Goal: Task Accomplishment & Management: Manage account settings

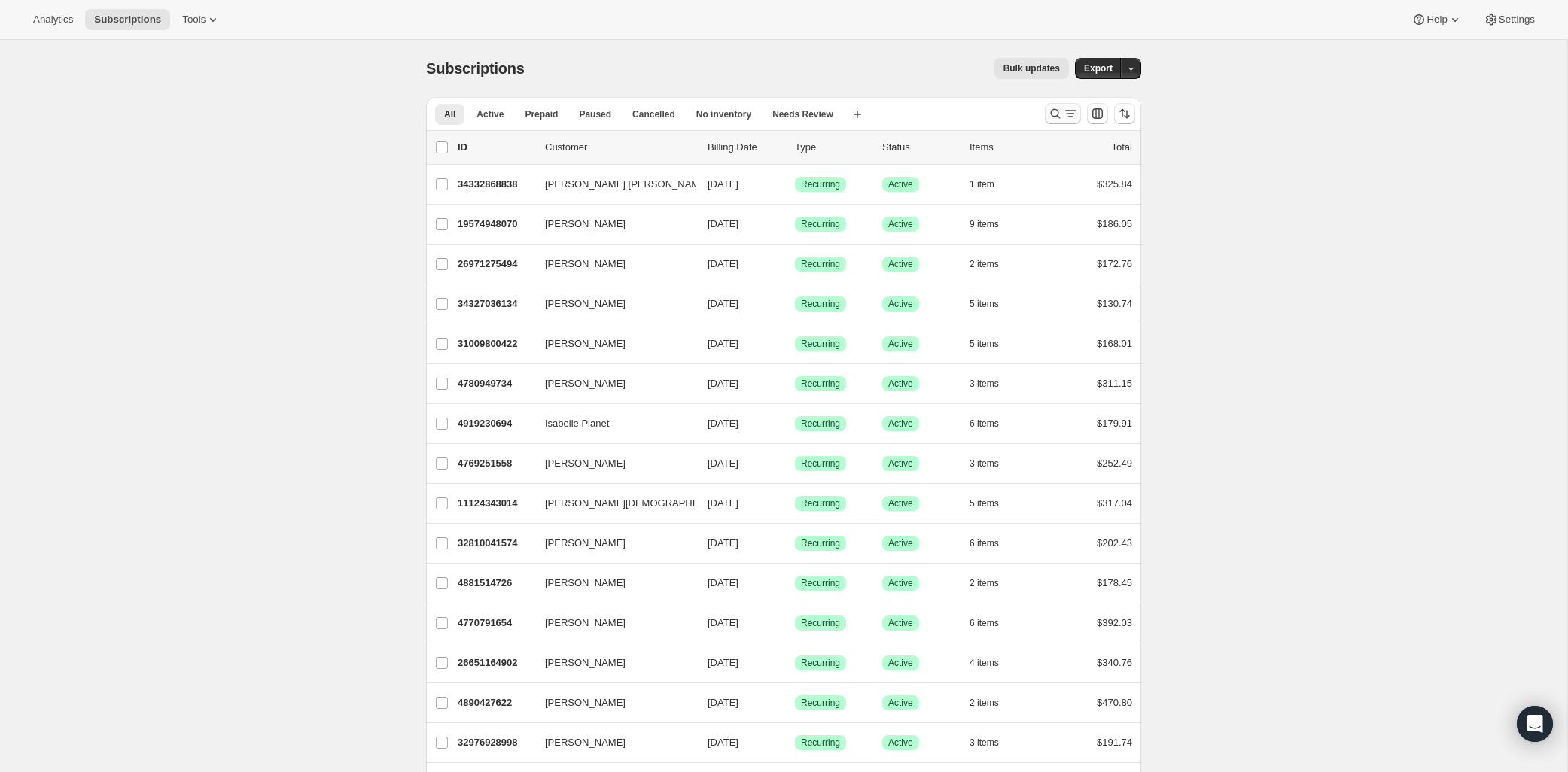
click at [1051, 109] on icon "Search and filter results" at bounding box center [1055, 113] width 15 height 15
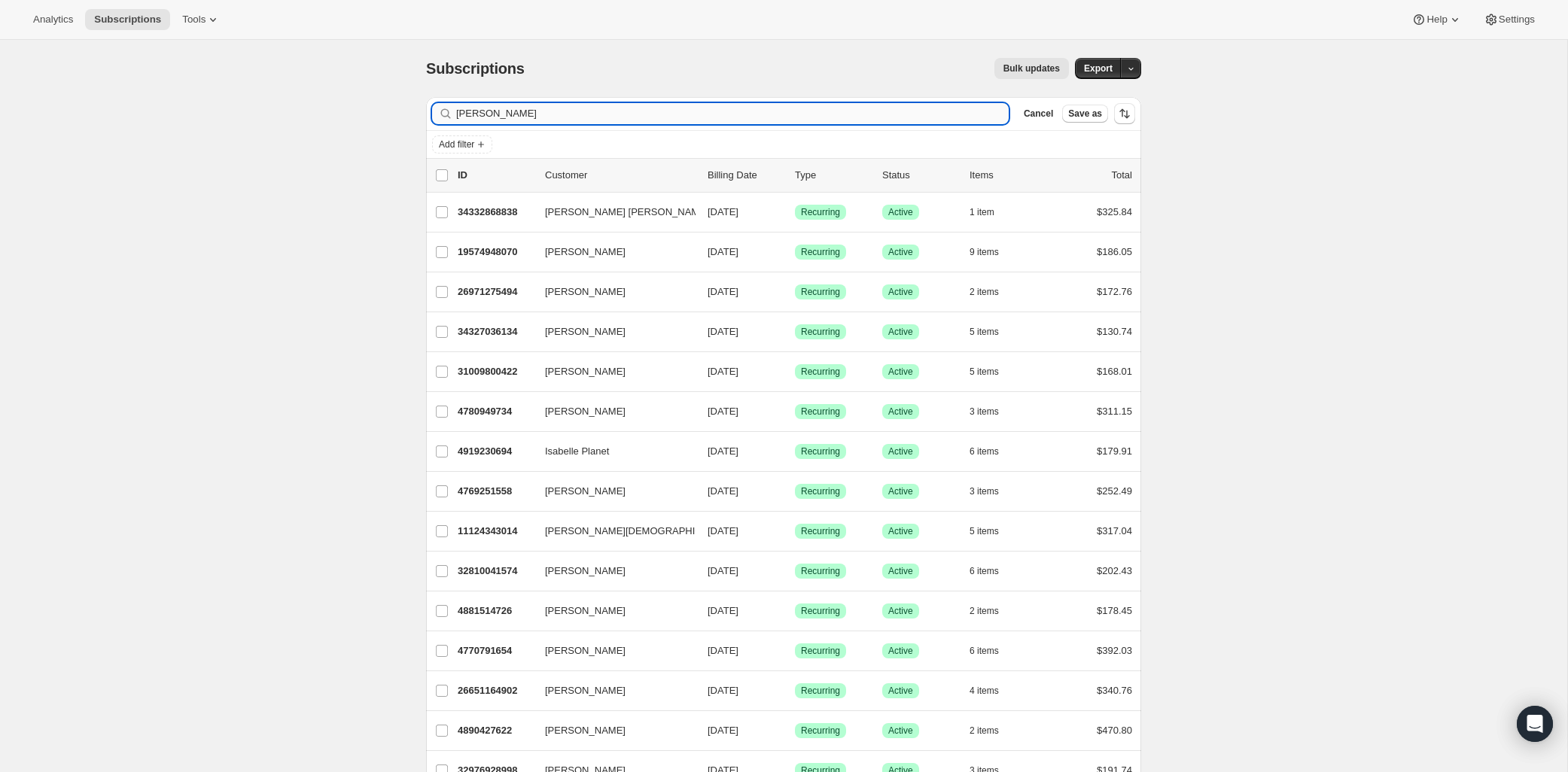
type input "[PERSON_NAME]"
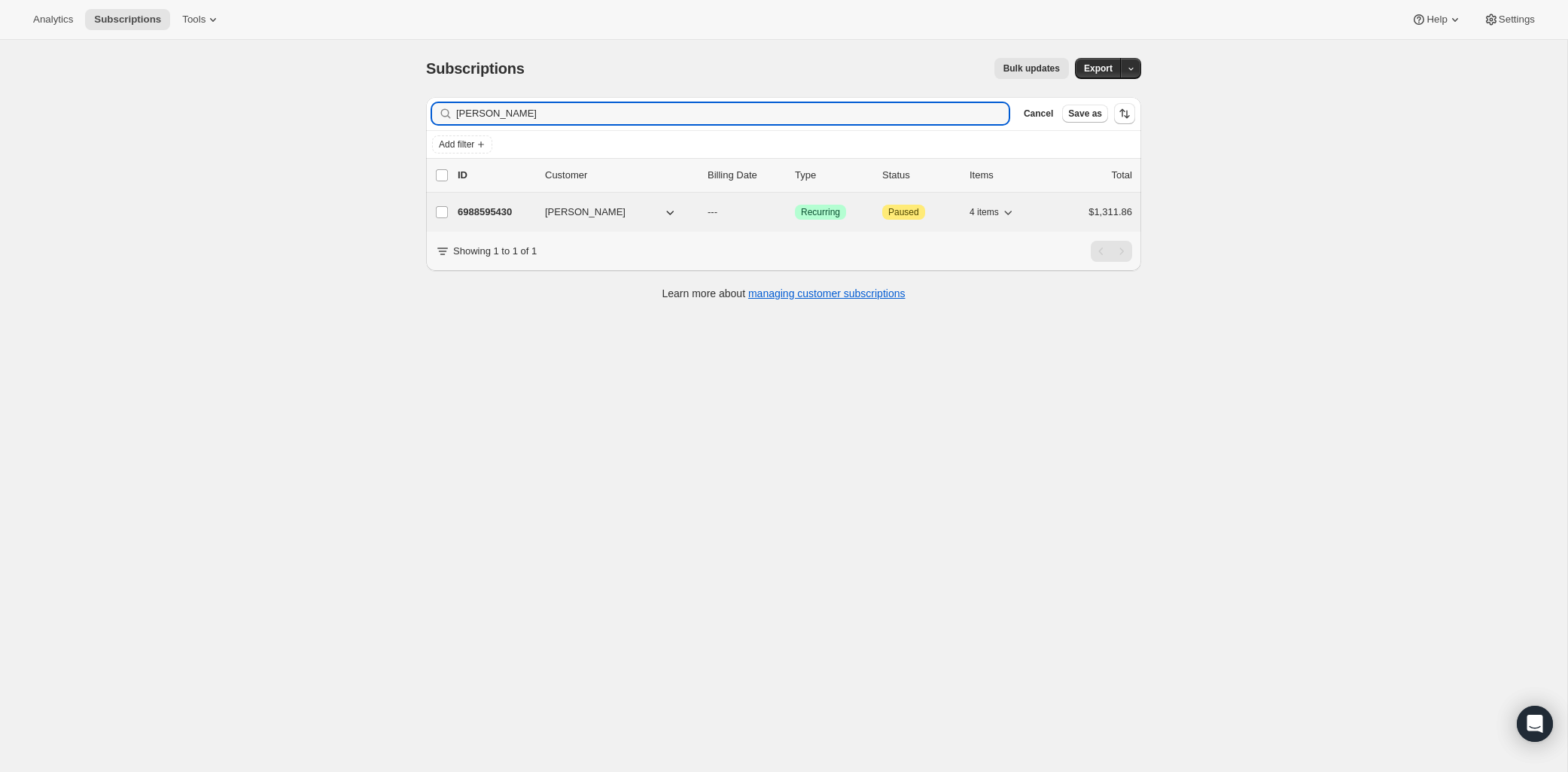
click at [509, 210] on p "6988595430" at bounding box center [494, 212] width 75 height 15
